Goal: Transaction & Acquisition: Purchase product/service

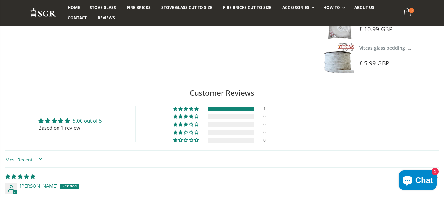
scroll to position [302, 0]
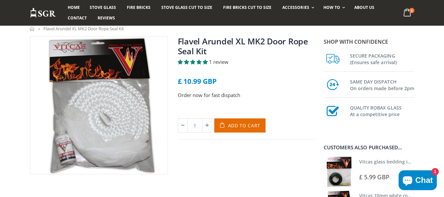
scroll to position [36, 0]
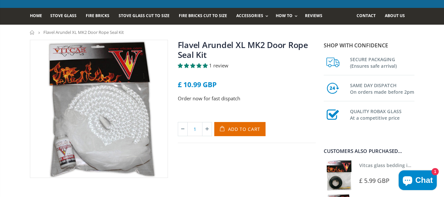
click at [209, 45] on link "Flavel Arundel XL MK2 Door Rope Seal Kit" at bounding box center [243, 49] width 130 height 21
click at [246, 128] on span "Add to Cart" at bounding box center [244, 129] width 33 height 6
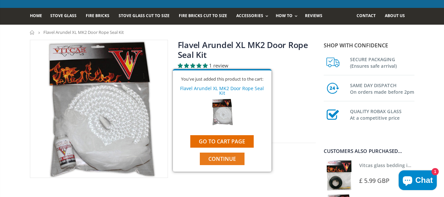
click at [227, 155] on span "Continue" at bounding box center [222, 158] width 28 height 7
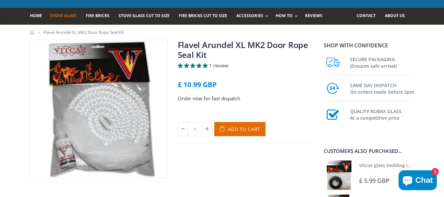
click at [58, 15] on span "Stove Glass" at bounding box center [63, 16] width 26 height 6
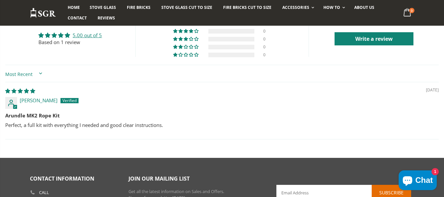
scroll to position [363, 0]
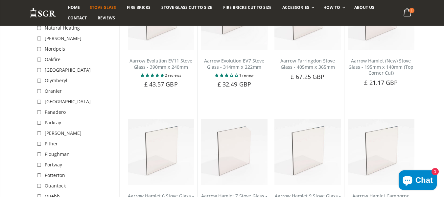
scroll to position [1549, 0]
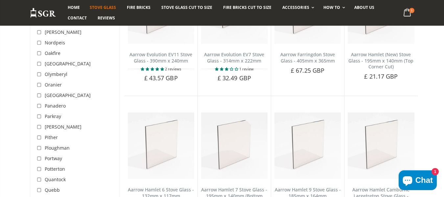
click at [48, 155] on span "Portway" at bounding box center [53, 158] width 17 height 6
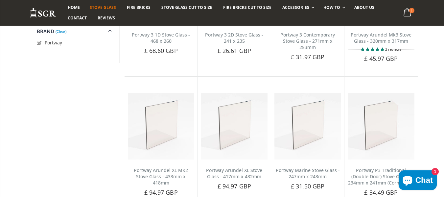
scroll to position [368, 0]
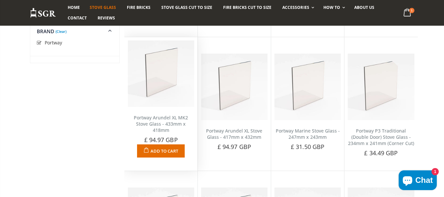
click at [162, 150] on span "Add to Cart" at bounding box center [164, 151] width 28 height 6
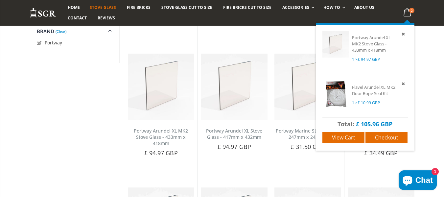
click at [406, 14] on icon at bounding box center [406, 13] width 13 height 12
click at [346, 137] on span "View cart" at bounding box center [343, 137] width 23 height 7
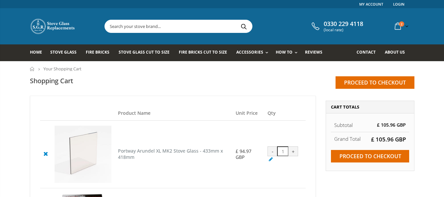
click at [346, 137] on strong "Grand Total" at bounding box center [347, 138] width 26 height 7
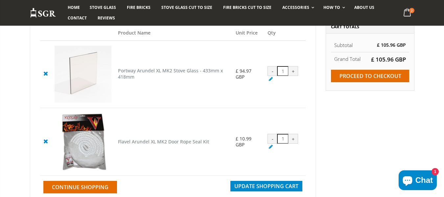
scroll to position [72, 0]
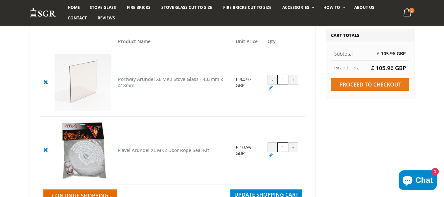
click at [369, 84] on input "Proceed to checkout" at bounding box center [370, 84] width 78 height 12
